Goal: Complete application form

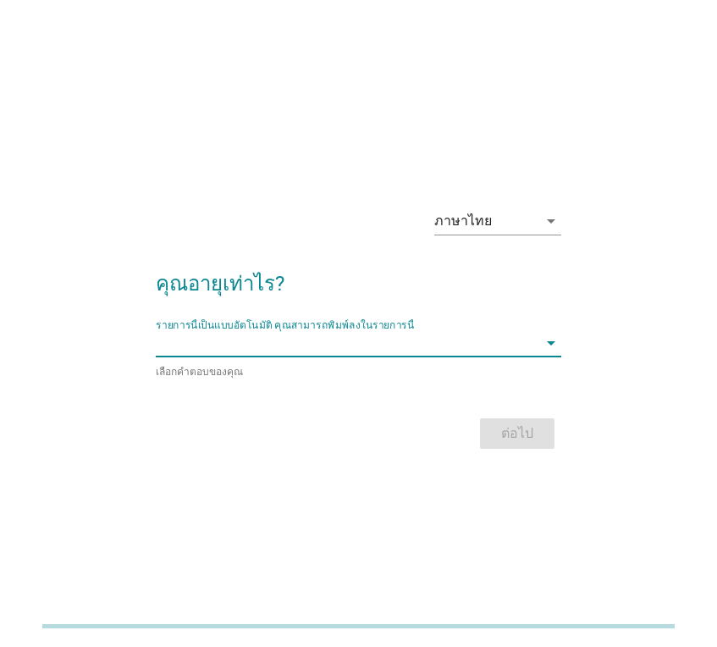
click at [427, 339] on input "รายการนี้เป็นแบบอัตโนมัติ คุณสามารถพิมพ์ลงในรายการนี้" at bounding box center [347, 342] width 382 height 27
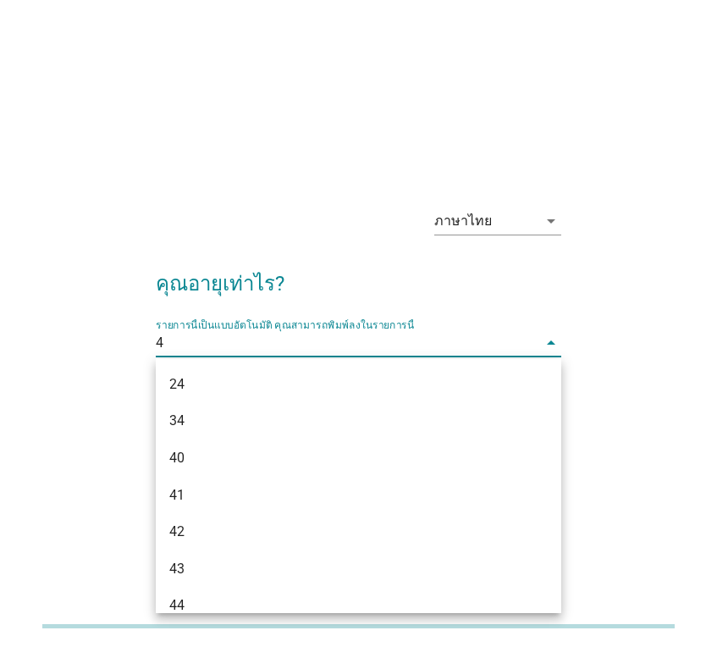
type input "41"
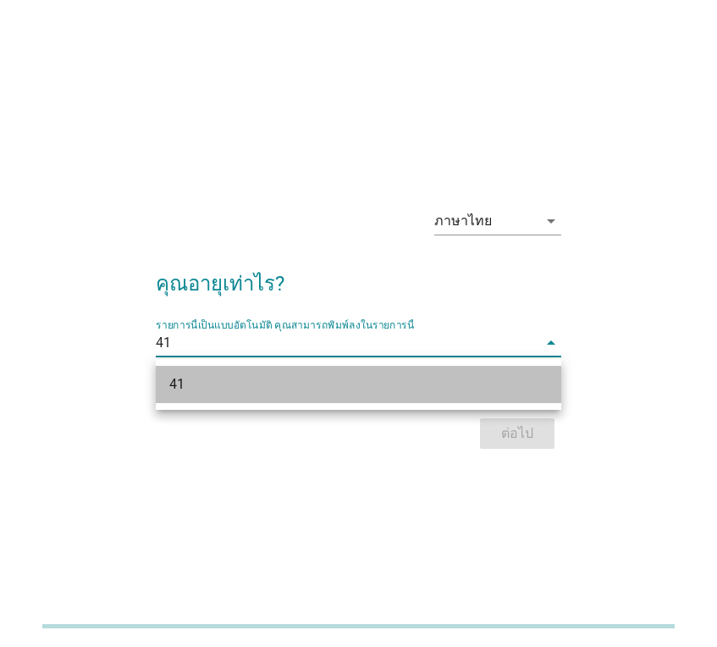
click at [286, 382] on div "41" at bounding box center [342, 384] width 347 height 20
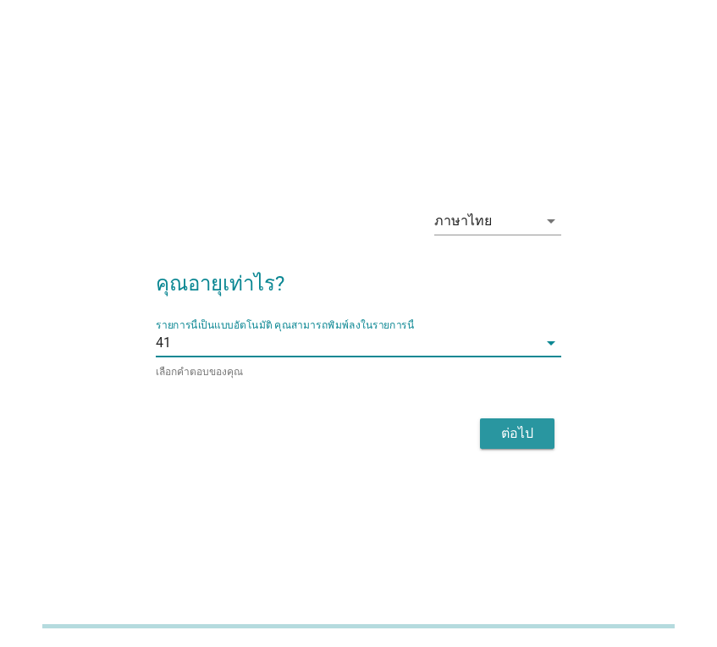
click at [534, 429] on div "ต่อไป" at bounding box center [517, 433] width 47 height 20
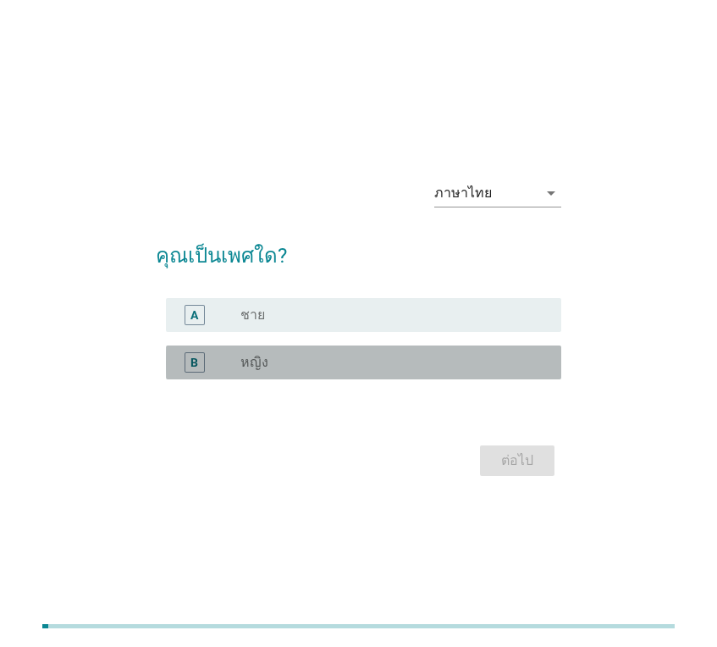
click at [312, 364] on div "radio_button_unchecked หญิง" at bounding box center [387, 362] width 294 height 17
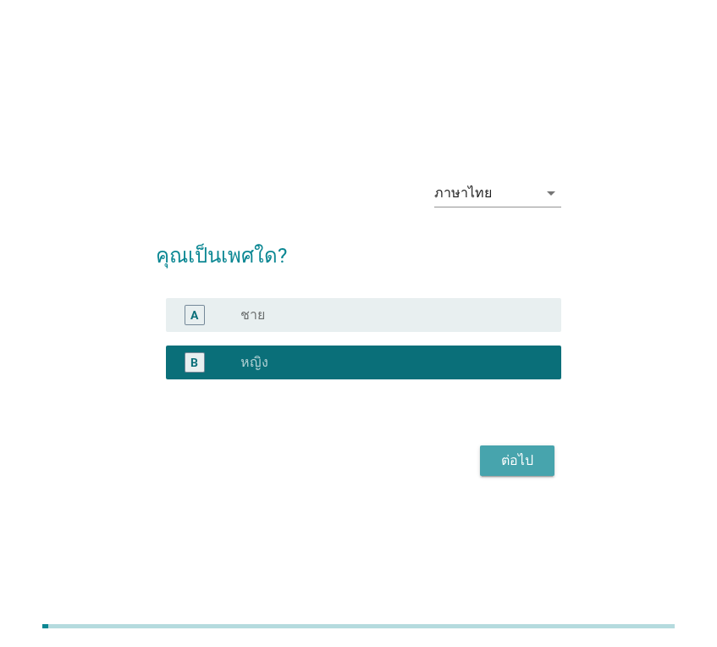
click at [517, 456] on div "ต่อไป" at bounding box center [517, 460] width 47 height 20
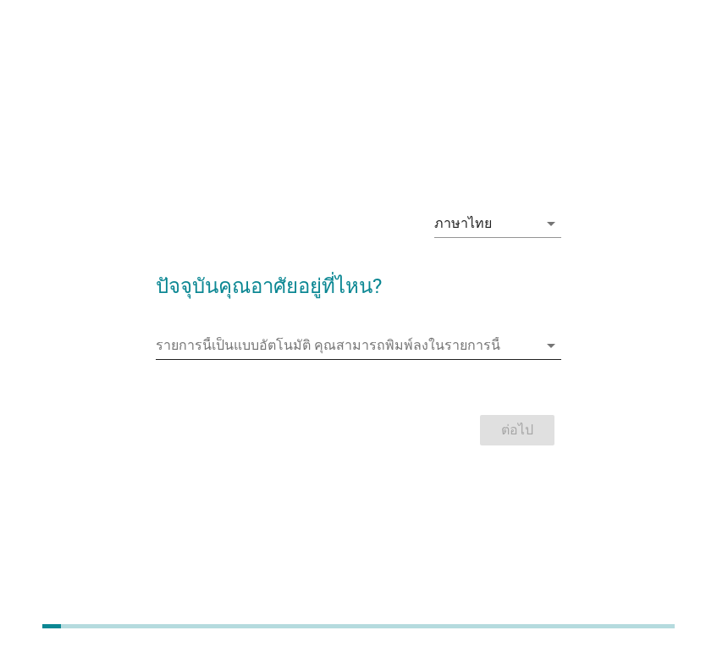
click at [425, 338] on input "รายการนี้เป็นแบบอัตโนมัติ คุณสามารถพิมพ์ลงในรายการนี้" at bounding box center [347, 345] width 382 height 27
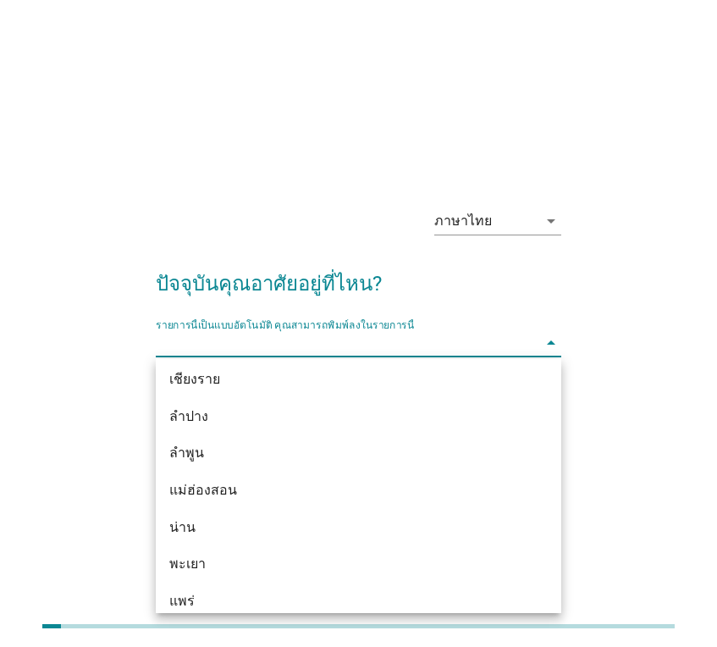
scroll to position [1236, 0]
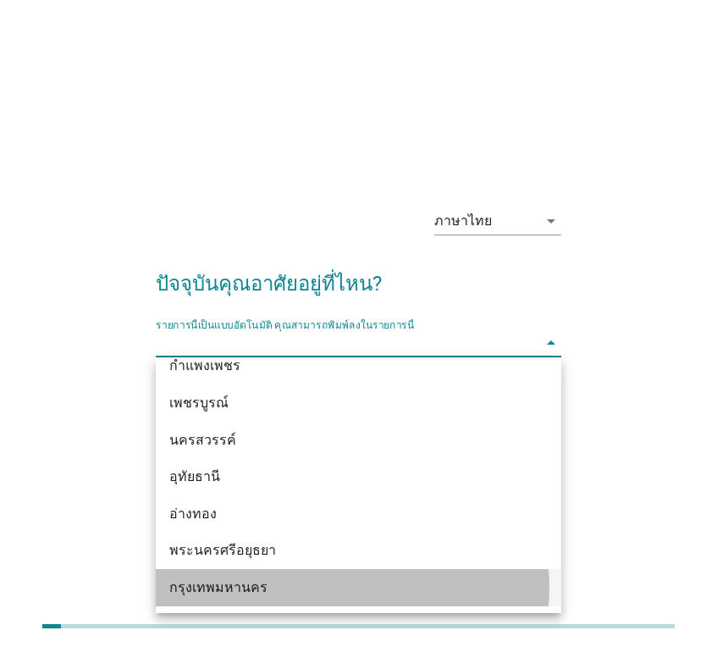
click at [277, 593] on div "กรุงเทพมหานคร" at bounding box center [342, 587] width 347 height 20
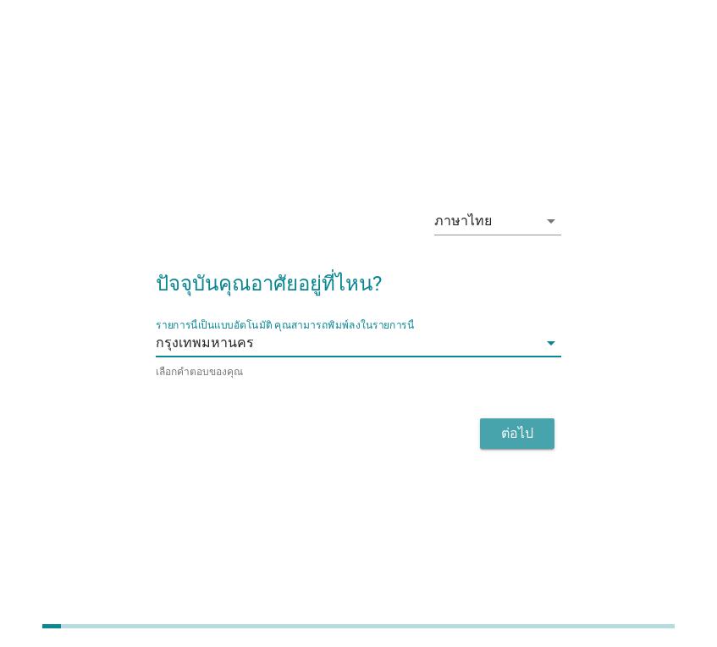
click at [522, 428] on div "ต่อไป" at bounding box center [517, 433] width 47 height 20
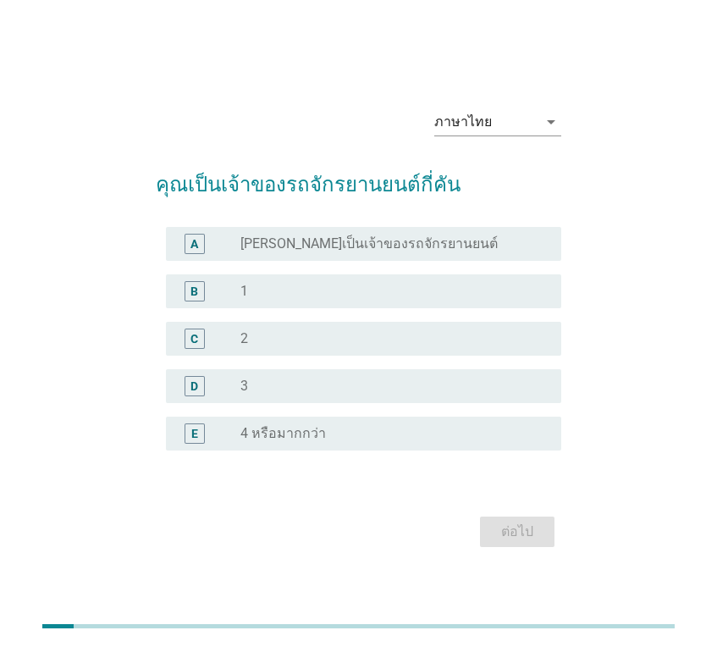
click at [398, 287] on div "radio_button_unchecked 1" at bounding box center [387, 291] width 294 height 17
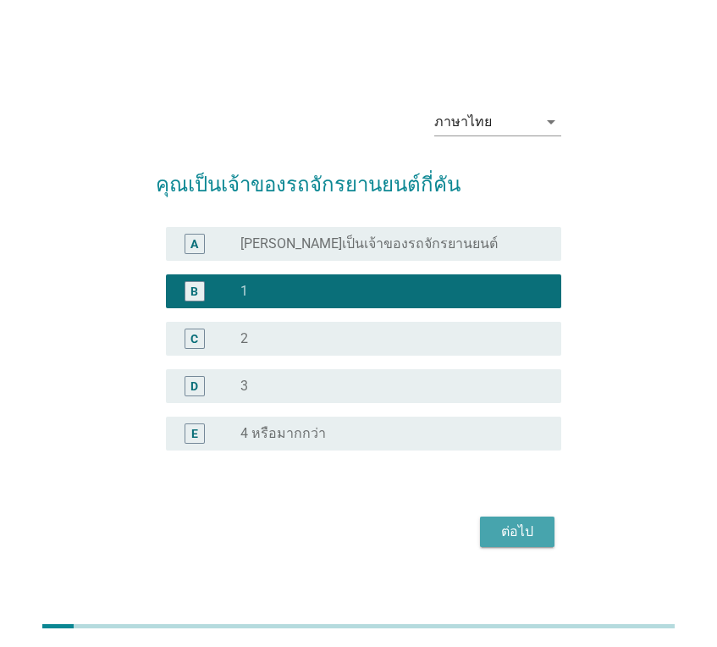
click at [511, 521] on button "ต่อไป" at bounding box center [517, 532] width 75 height 30
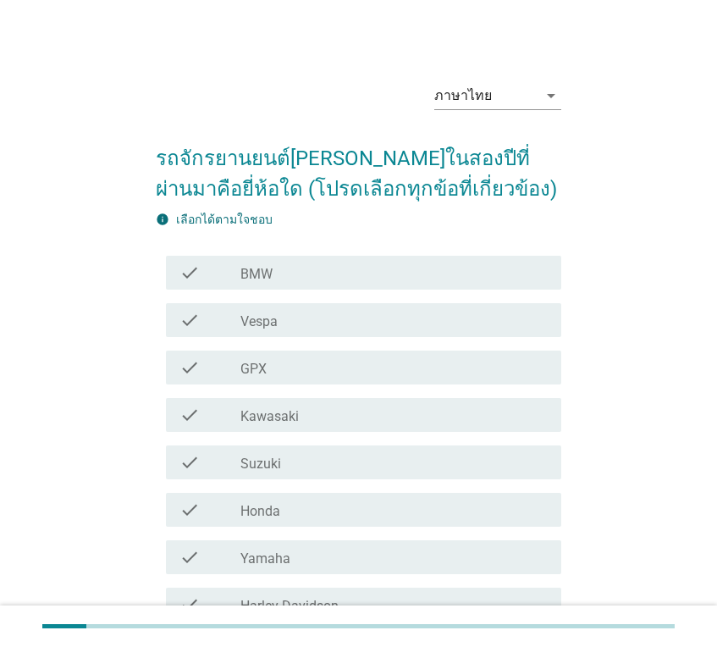
click at [359, 500] on div "check_box_outline_blank Honda" at bounding box center [393, 510] width 307 height 20
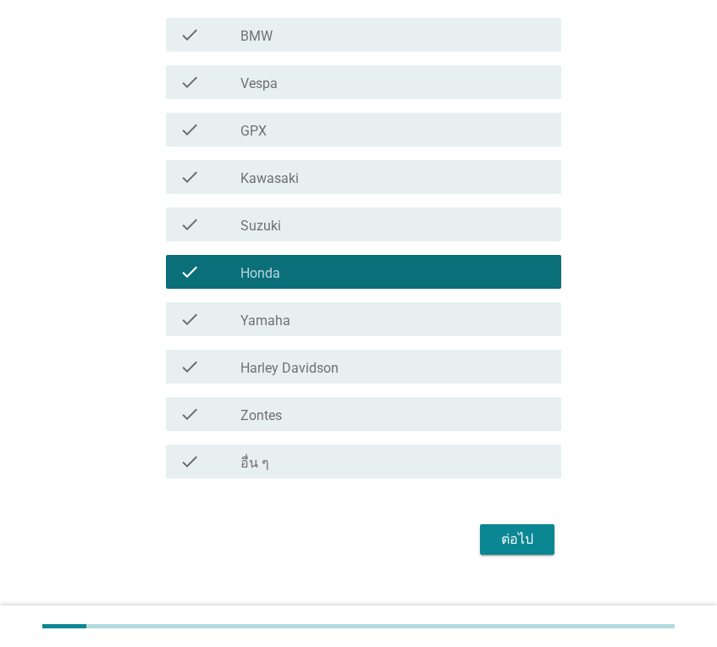
scroll to position [260, 0]
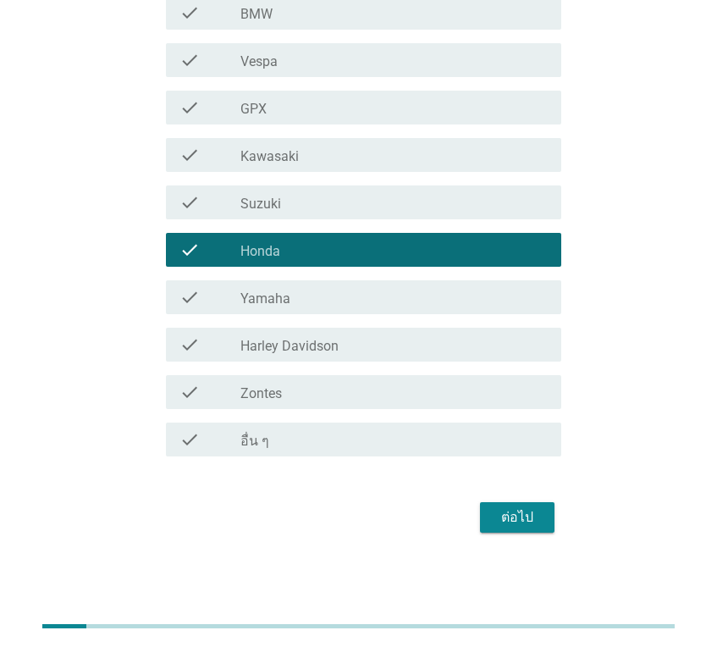
click at [526, 508] on div "ต่อไป" at bounding box center [517, 517] width 47 height 20
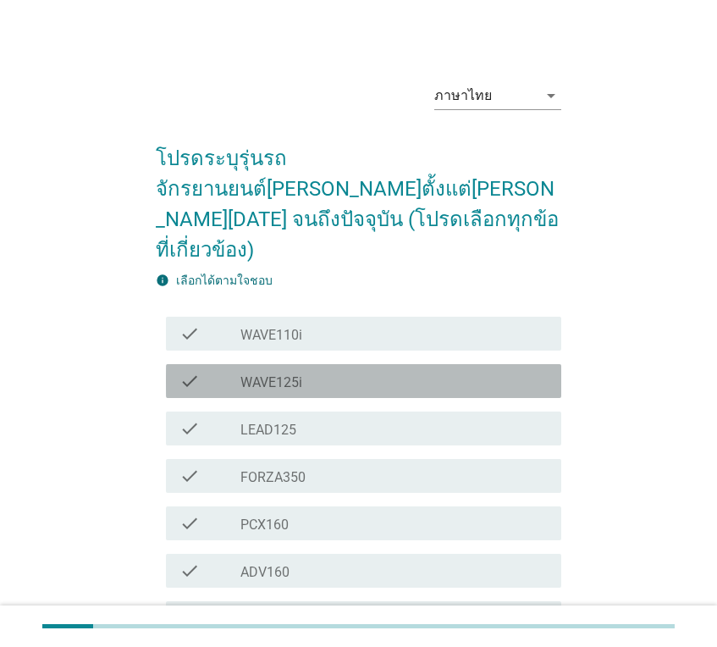
click at [378, 371] on div "check_box_outline_blank WAVE125i" at bounding box center [393, 381] width 307 height 20
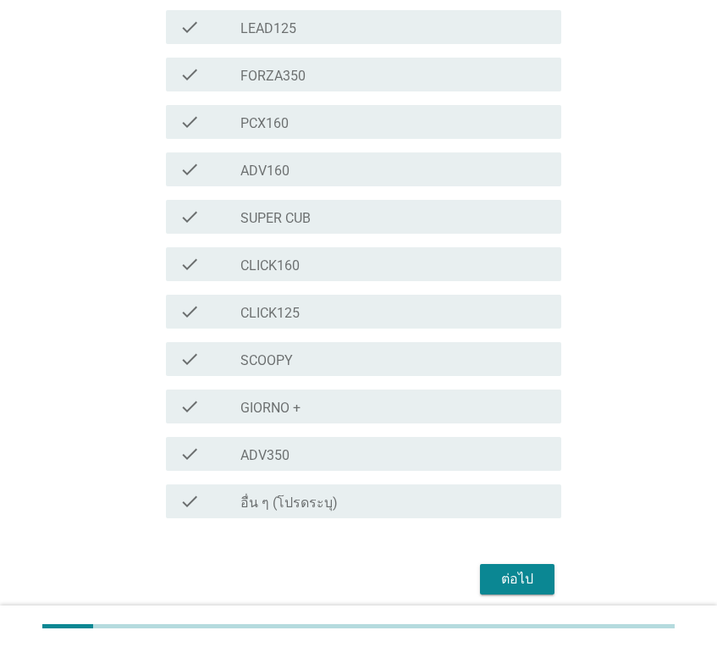
scroll to position [402, 0]
click at [515, 568] on div "ต่อไป" at bounding box center [517, 578] width 47 height 20
